Goal: Task Accomplishment & Management: Complete application form

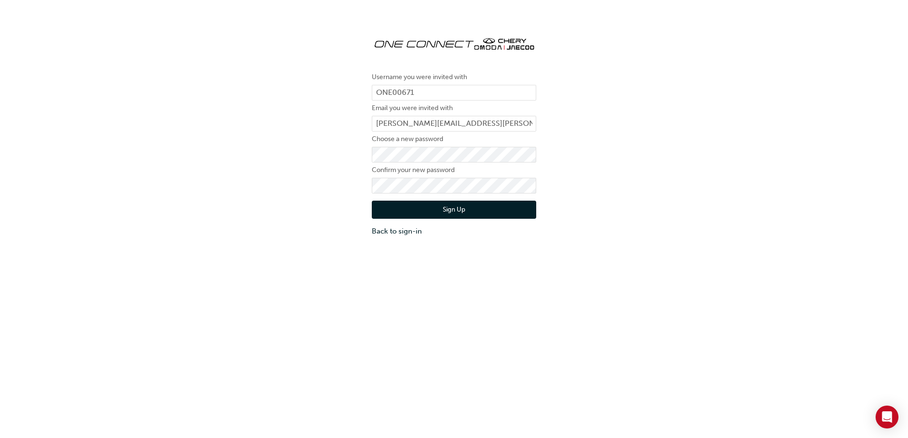
click at [629, 387] on div "Username you were invited with ONE00671 Email you were invited with scott.kyle@…" at bounding box center [454, 240] width 908 height 438
click at [447, 208] on button "Sign Up" at bounding box center [454, 210] width 164 height 18
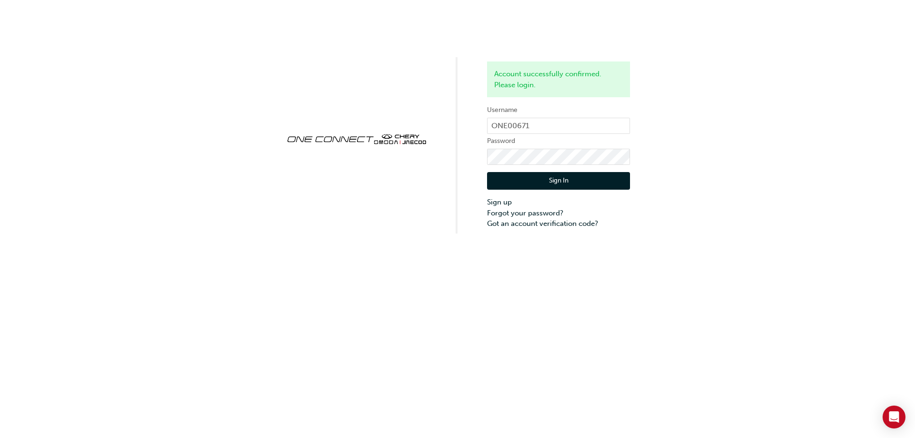
click at [520, 180] on button "Sign In" at bounding box center [558, 181] width 143 height 18
